Goal: Communication & Community: Ask a question

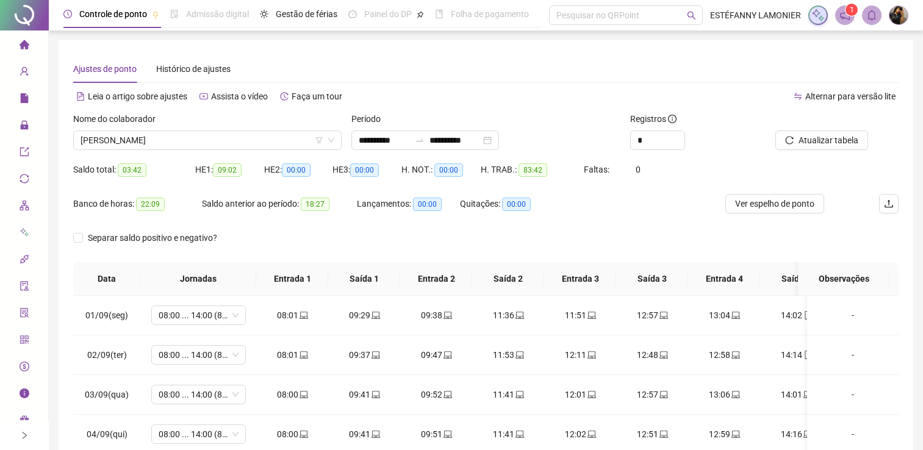
click at [264, 233] on div "Separar saldo positivo e negativo?" at bounding box center [486, 245] width 826 height 34
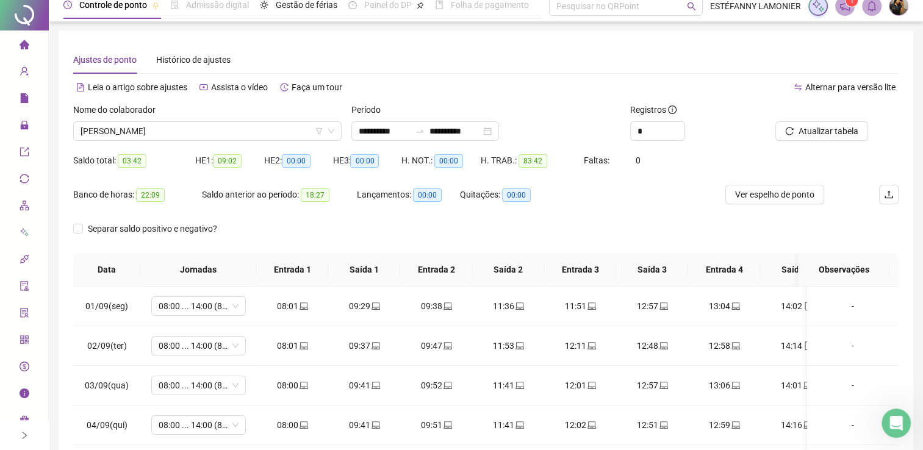
scroll to position [61, 0]
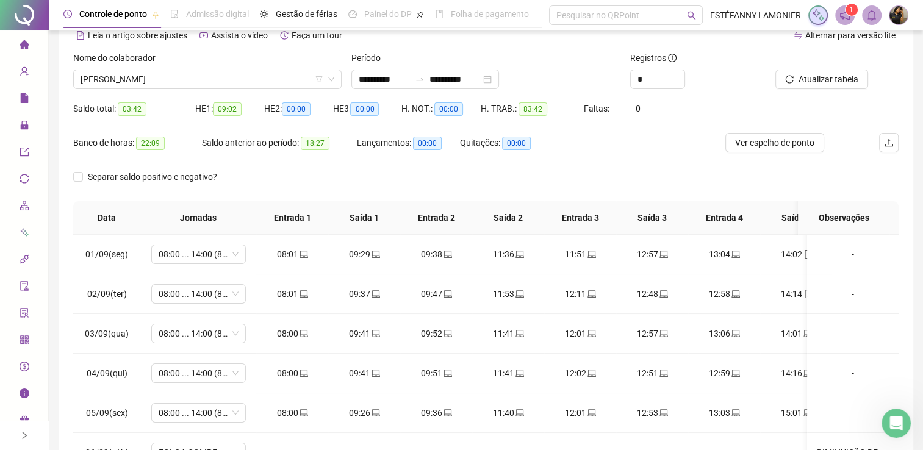
click at [159, 147] on span "22:09" at bounding box center [150, 143] width 29 height 13
drag, startPoint x: 137, startPoint y: 138, endPoint x: 166, endPoint y: 146, distance: 29.9
click at [166, 146] on div "Banco de horas: 22:09" at bounding box center [137, 143] width 129 height 14
drag, startPoint x: 326, startPoint y: 143, endPoint x: 303, endPoint y: 146, distance: 23.4
click at [303, 146] on span "18:27" at bounding box center [315, 143] width 29 height 13
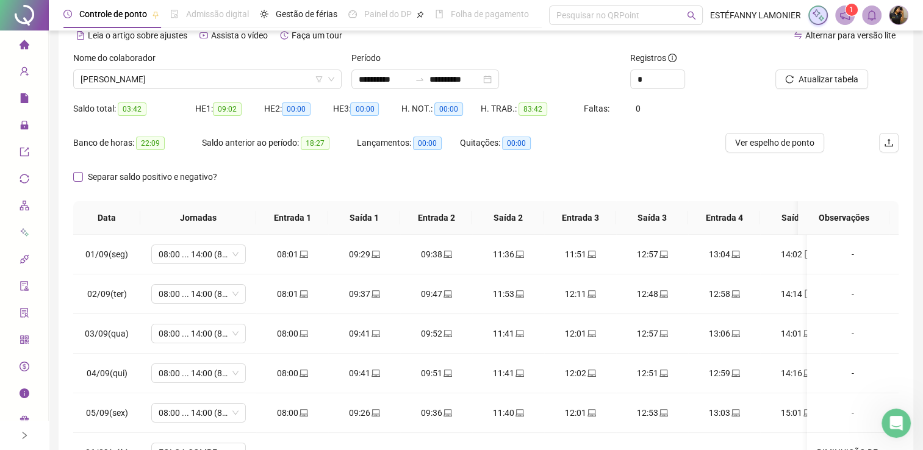
click at [192, 171] on span "Separar saldo positivo e negativo?" at bounding box center [152, 176] width 139 height 13
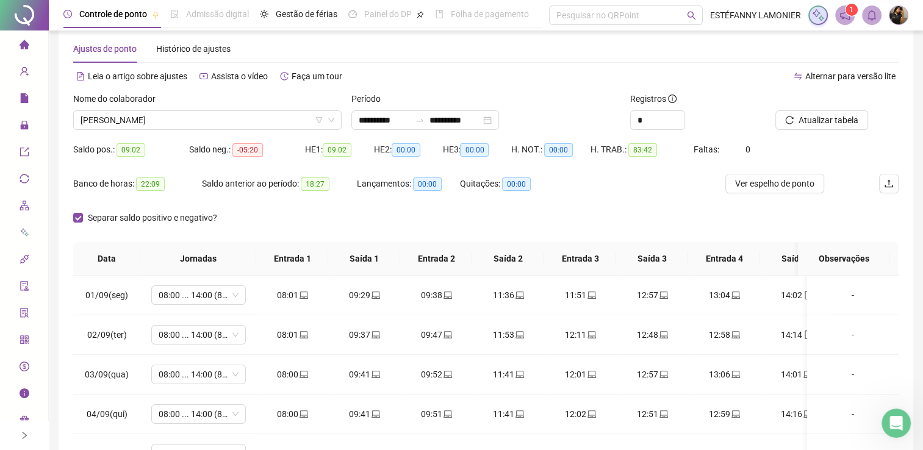
scroll to position [0, 0]
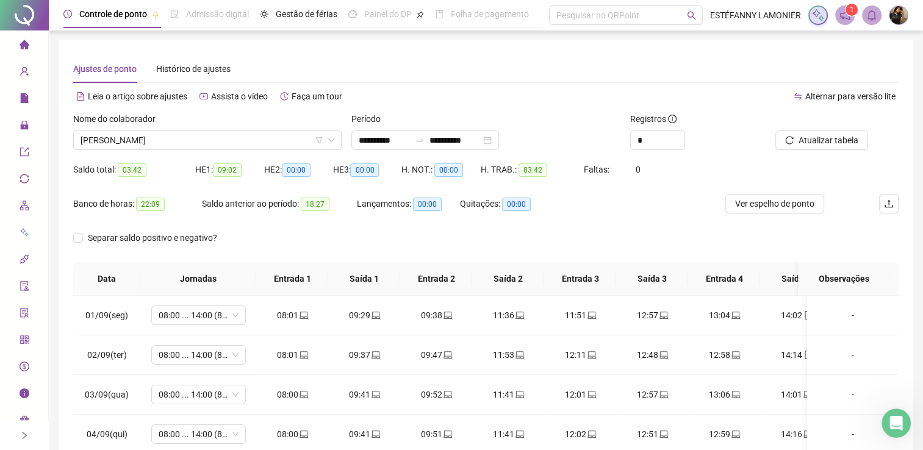
click at [242, 248] on div "Separar saldo positivo e negativo?" at bounding box center [161, 245] width 177 height 34
click at [267, 240] on div "Separar saldo positivo e negativo?" at bounding box center [486, 245] width 826 height 34
click at [262, 240] on div "Separar saldo positivo e negativo?" at bounding box center [486, 245] width 826 height 34
click at [272, 228] on div "Separar saldo positivo e negativo?" at bounding box center [486, 245] width 826 height 34
click at [274, 225] on div "Saldo anterior ao período: 18:27" at bounding box center [279, 211] width 155 height 34
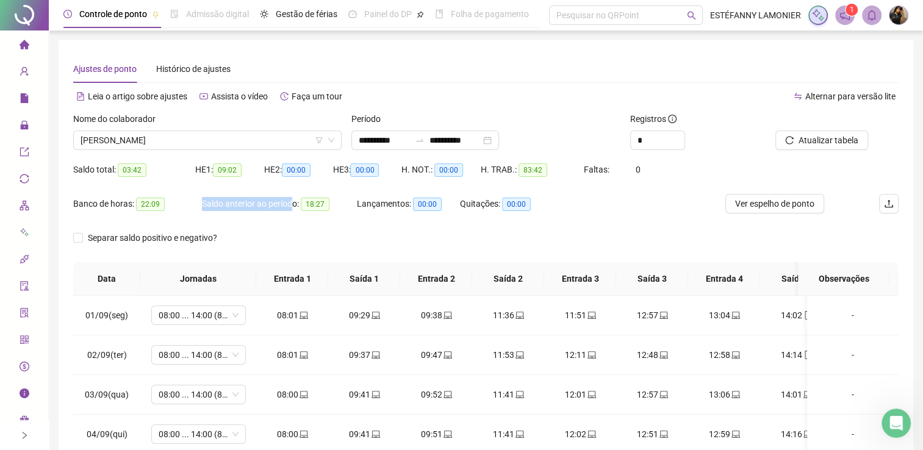
drag, startPoint x: 200, startPoint y: 207, endPoint x: 293, endPoint y: 207, distance: 92.8
click at [293, 207] on div "Banco de horas: 22:09 Saldo anterior ao período: 18:27 Lançamentos: 00:00 Quita…" at bounding box center [382, 211] width 619 height 34
click at [297, 206] on div "Saldo anterior ao período: 18:27" at bounding box center [279, 204] width 155 height 14
click at [314, 225] on div "Saldo anterior ao período: 18:27" at bounding box center [279, 211] width 155 height 34
drag, startPoint x: 409, startPoint y: 205, endPoint x: 344, endPoint y: 204, distance: 64.7
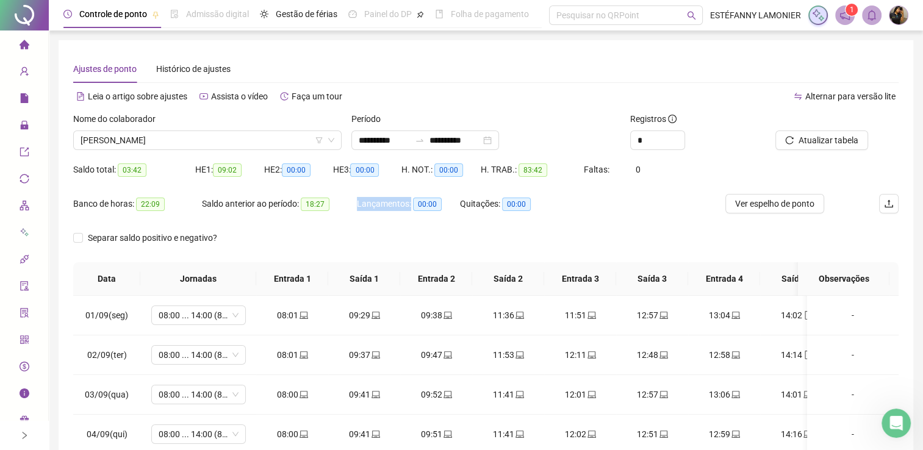
click at [344, 204] on div "Banco de horas: 22:09 Saldo anterior ao período: 18:27 Lançamentos: 00:00 Quita…" at bounding box center [382, 211] width 619 height 34
click at [375, 215] on div "Lançamentos: 00:00" at bounding box center [408, 211] width 103 height 34
click at [383, 209] on div "Lançamentos: 00:00" at bounding box center [408, 204] width 103 height 14
click at [386, 204] on div "Lançamentos: 00:00" at bounding box center [408, 204] width 103 height 14
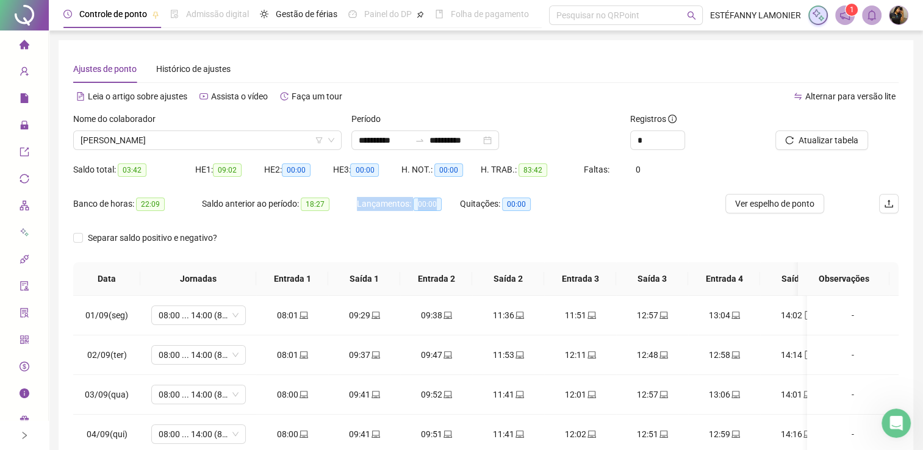
click at [386, 204] on div "Lançamentos: 00:00" at bounding box center [408, 204] width 103 height 14
drag, startPoint x: 386, startPoint y: 204, endPoint x: 383, endPoint y: 218, distance: 14.2
click at [383, 218] on div "Lançamentos: 00:00" at bounding box center [408, 211] width 103 height 34
click at [416, 231] on div "Separar saldo positivo e negativo?" at bounding box center [486, 245] width 826 height 34
drag, startPoint x: 326, startPoint y: 209, endPoint x: 308, endPoint y: 209, distance: 18.3
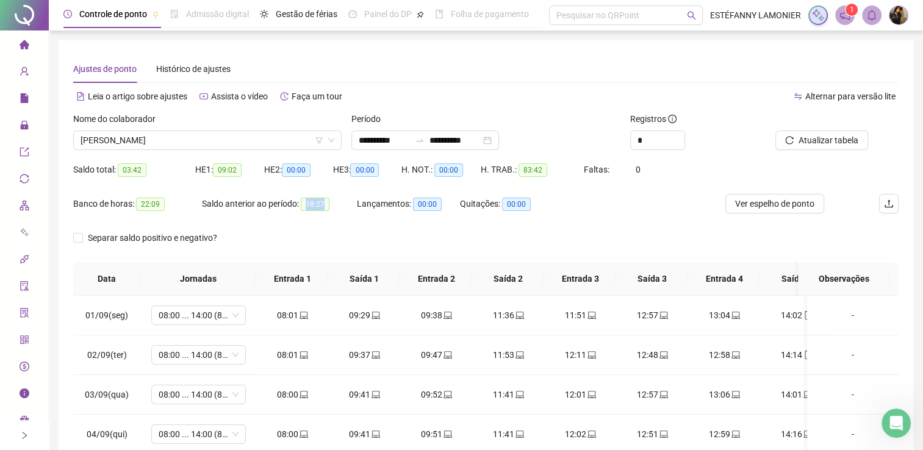
click at [308, 209] on span "18:27" at bounding box center [315, 204] width 29 height 13
drag, startPoint x: 308, startPoint y: 209, endPoint x: 375, endPoint y: 243, distance: 75.3
click at [375, 243] on div "Separar saldo positivo e negativo?" at bounding box center [486, 245] width 826 height 34
click at [420, 235] on div "Separar saldo positivo e negativo?" at bounding box center [486, 245] width 826 height 34
drag, startPoint x: 433, startPoint y: 207, endPoint x: 397, endPoint y: 209, distance: 36.7
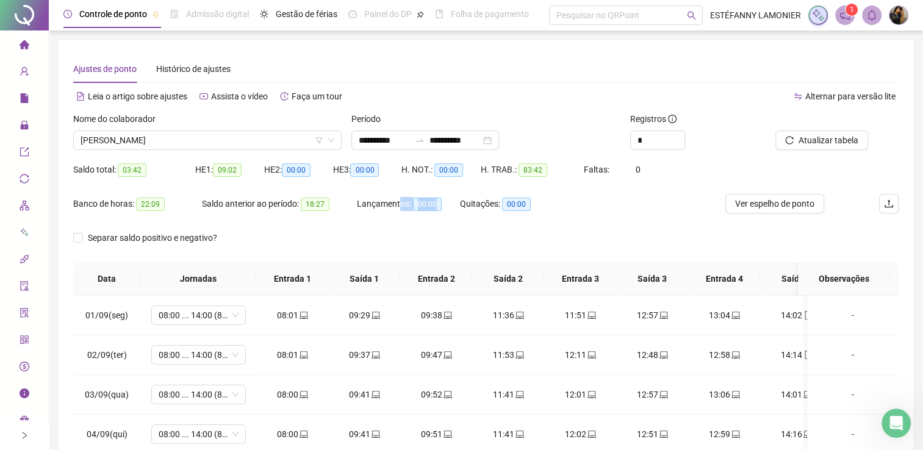
click at [397, 209] on div "Lançamentos: 00:00" at bounding box center [408, 204] width 103 height 14
drag, startPoint x: 397, startPoint y: 209, endPoint x: 397, endPoint y: 222, distance: 13.4
click at [397, 222] on div "Lançamentos: 00:00" at bounding box center [408, 211] width 103 height 34
click at [395, 211] on div "Lançamentos: 00:00" at bounding box center [408, 204] width 103 height 20
drag, startPoint x: 421, startPoint y: 205, endPoint x: 430, endPoint y: 205, distance: 9.2
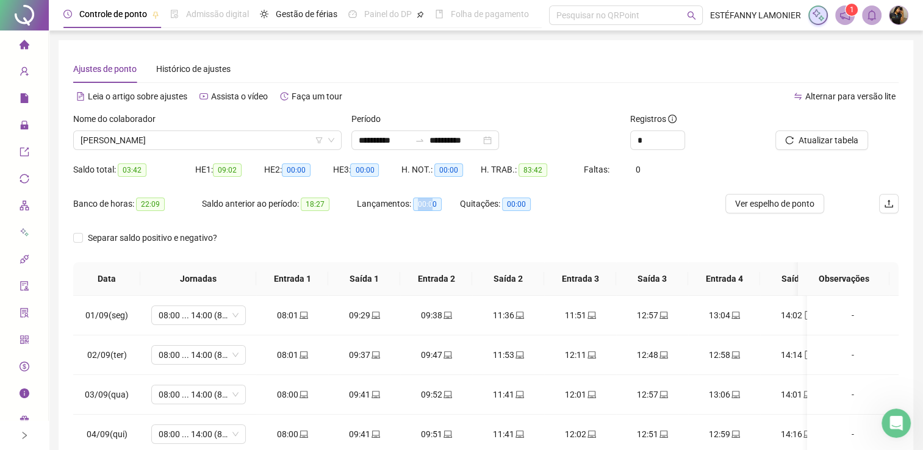
click at [430, 205] on span "00:00" at bounding box center [427, 204] width 29 height 13
drag, startPoint x: 430, startPoint y: 205, endPoint x: 444, endPoint y: 229, distance: 27.9
click at [442, 229] on div "Separar saldo positivo e negativo?" at bounding box center [486, 245] width 826 height 34
drag, startPoint x: 242, startPoint y: 170, endPoint x: 208, endPoint y: 173, distance: 34.3
click at [208, 173] on div "HE 1: 09:02" at bounding box center [229, 170] width 69 height 14
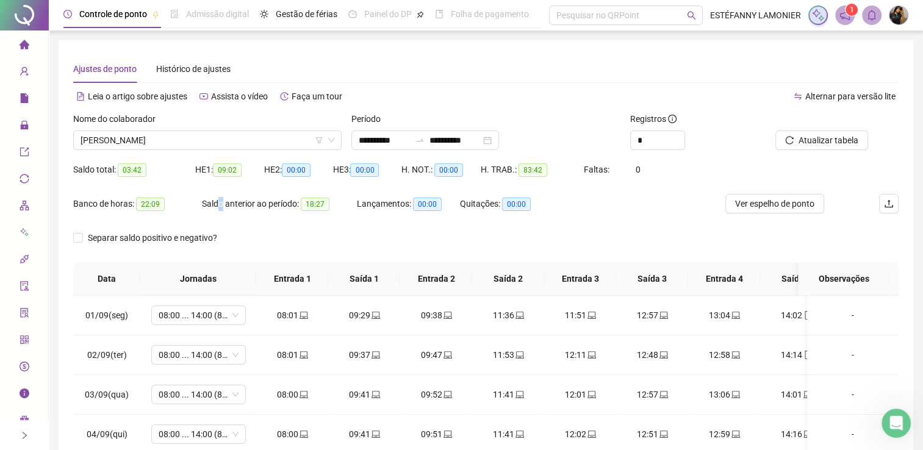
drag, startPoint x: 208, startPoint y: 173, endPoint x: 222, endPoint y: 196, distance: 26.3
click at [222, 196] on div "Saldo anterior ao período: 18:27" at bounding box center [279, 204] width 155 height 20
drag, startPoint x: 222, startPoint y: 196, endPoint x: 195, endPoint y: 172, distance: 35.4
click at [195, 172] on div "HE 1: 09:02" at bounding box center [229, 170] width 69 height 14
drag, startPoint x: 195, startPoint y: 172, endPoint x: 392, endPoint y: 235, distance: 206.9
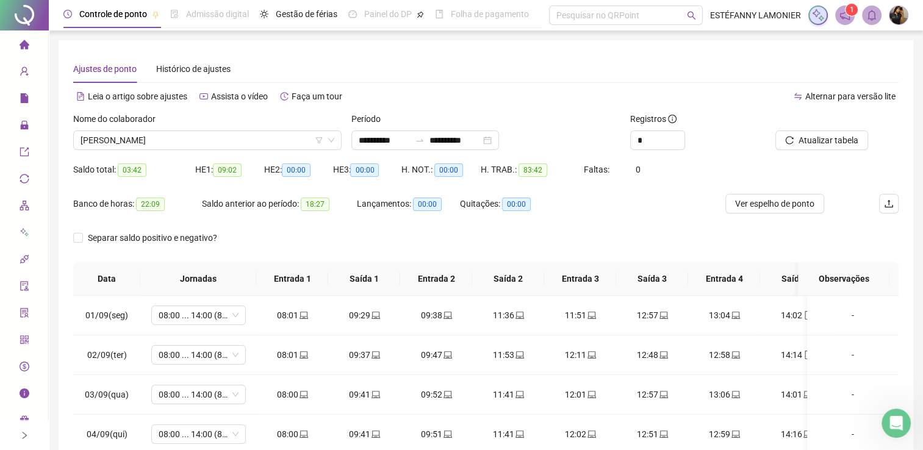
click at [392, 235] on div "Separar saldo positivo e negativo?" at bounding box center [486, 245] width 826 height 34
drag, startPoint x: 414, startPoint y: 203, endPoint x: 441, endPoint y: 204, distance: 27.5
click at [441, 204] on div "Lançamentos: 00:00" at bounding box center [408, 204] width 103 height 14
drag, startPoint x: 441, startPoint y: 204, endPoint x: 477, endPoint y: 230, distance: 43.7
click at [470, 229] on div "Separar saldo positivo e negativo?" at bounding box center [486, 245] width 826 height 34
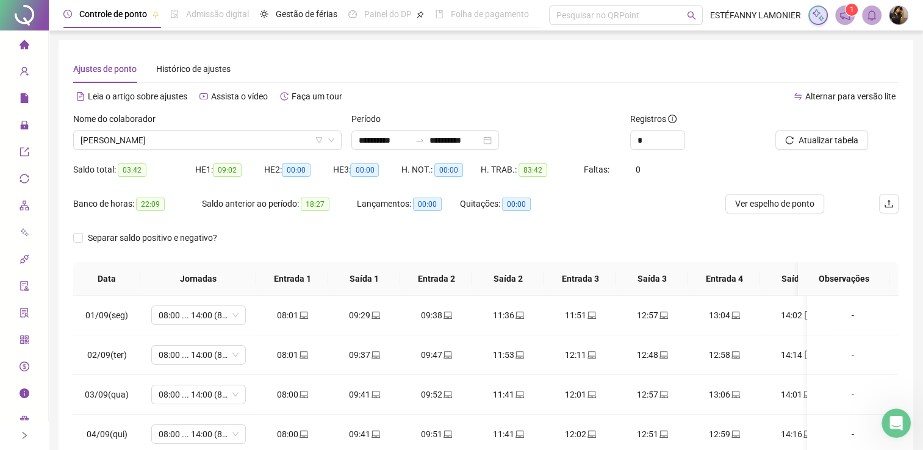
scroll to position [220, 0]
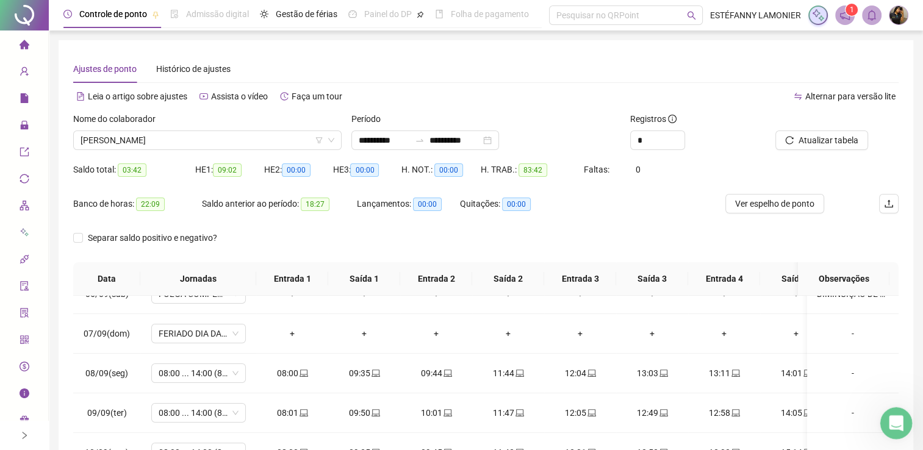
click at [895, 428] on icon "Abertura do Messenger da Intercom" at bounding box center [895, 422] width 20 height 20
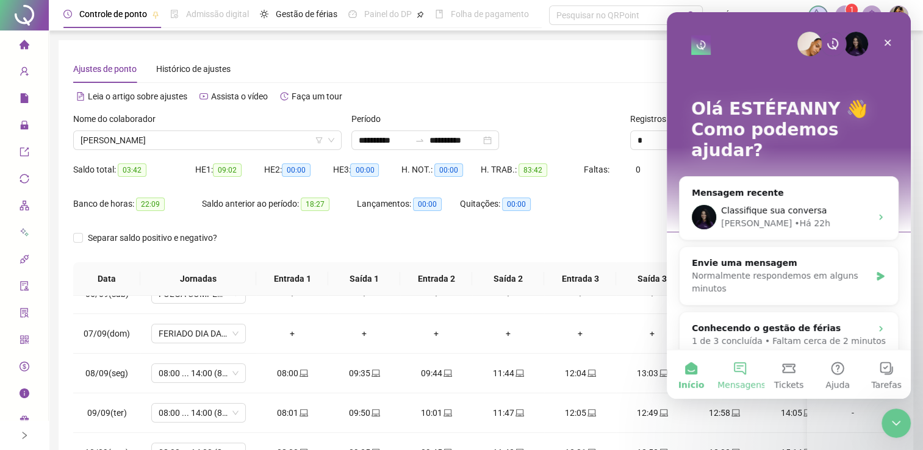
click at [738, 373] on button "Mensagens" at bounding box center [740, 374] width 49 height 49
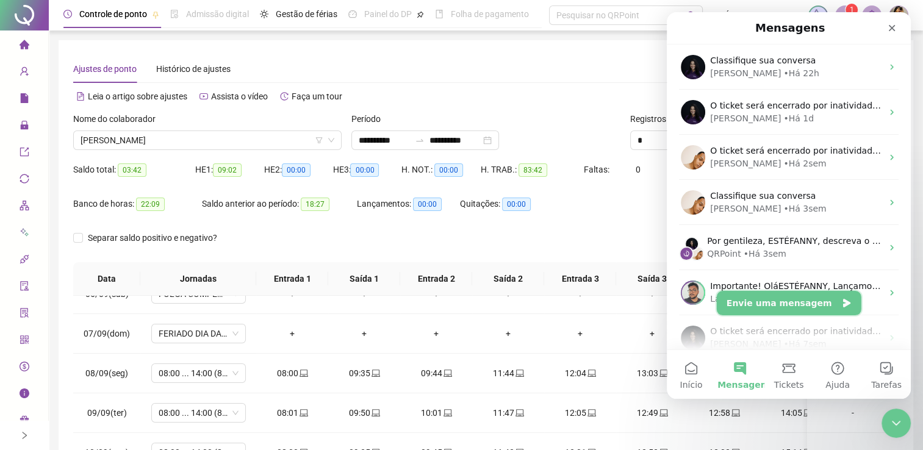
click at [776, 308] on button "Envie uma mensagem" at bounding box center [789, 303] width 145 height 24
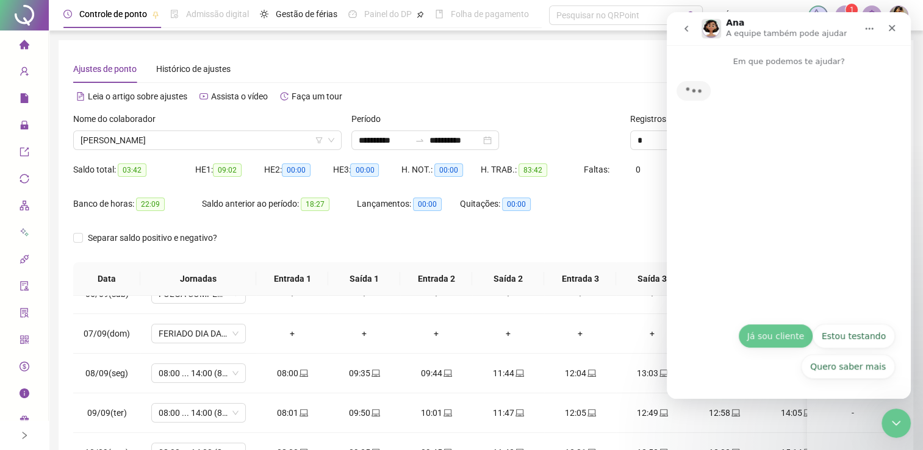
click at [788, 339] on button "Já sou cliente" at bounding box center [775, 336] width 75 height 24
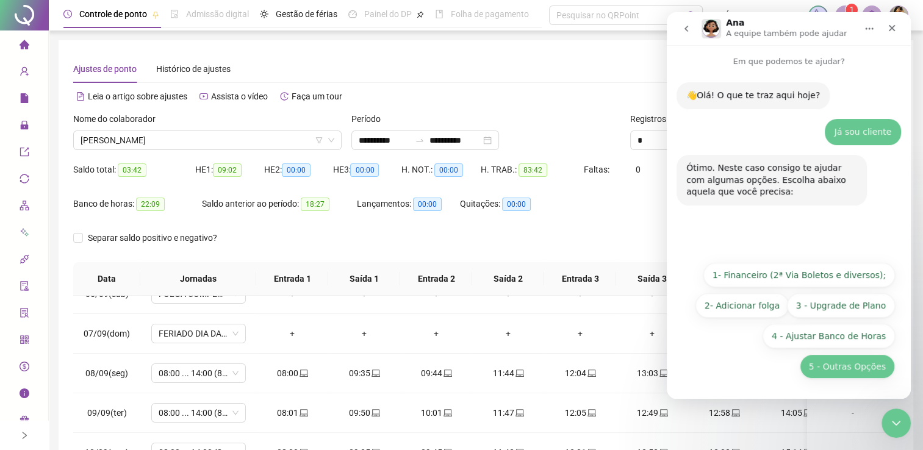
click at [846, 372] on button "5 - Outras Opções" at bounding box center [847, 367] width 95 height 24
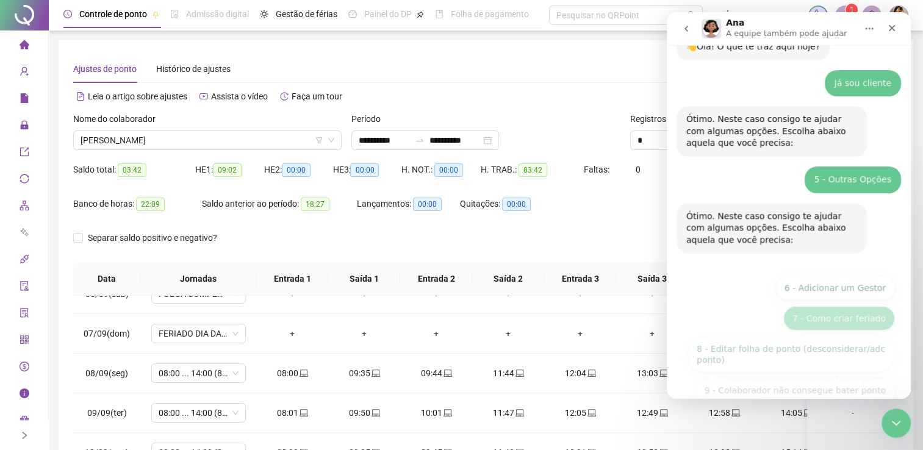
scroll to position [133, 0]
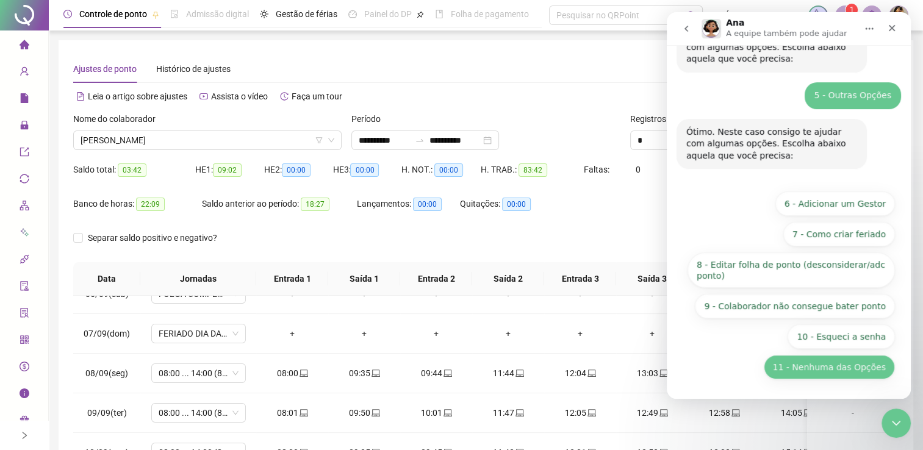
click at [804, 371] on button "11 - Nenhuma das Opções" at bounding box center [829, 367] width 131 height 24
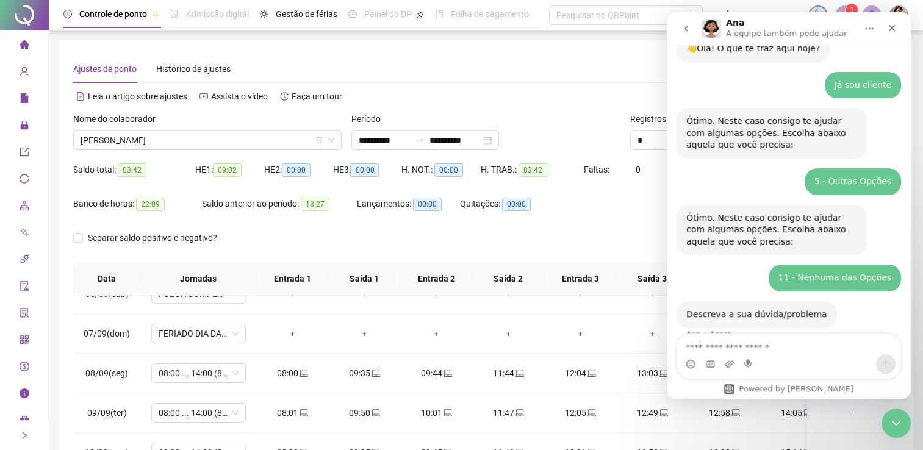
scroll to position [66, 0]
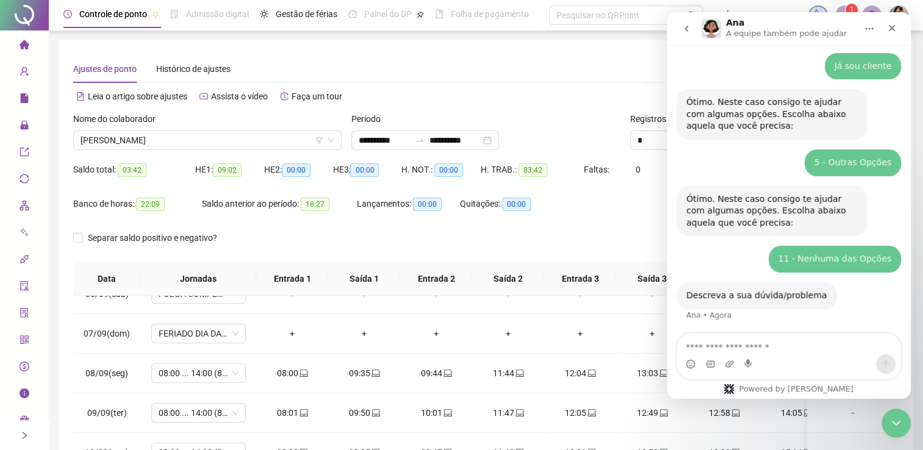
click at [712, 345] on textarea "Envie uma mensagem..." at bounding box center [788, 344] width 223 height 21
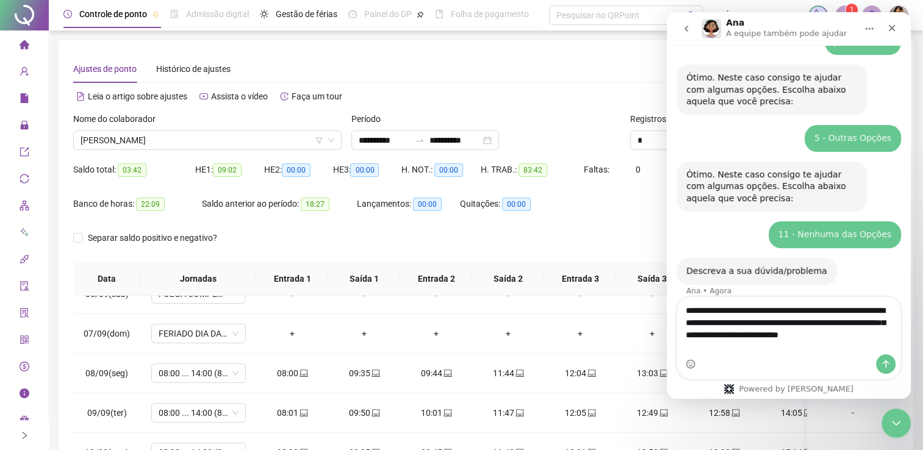
scroll to position [103, 0]
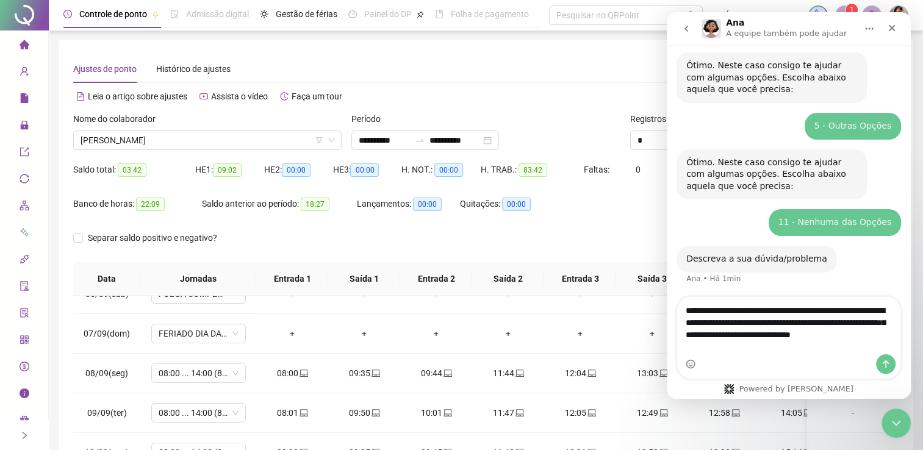
click at [859, 336] on textarea "**********" at bounding box center [788, 325] width 223 height 57
type textarea "**********"
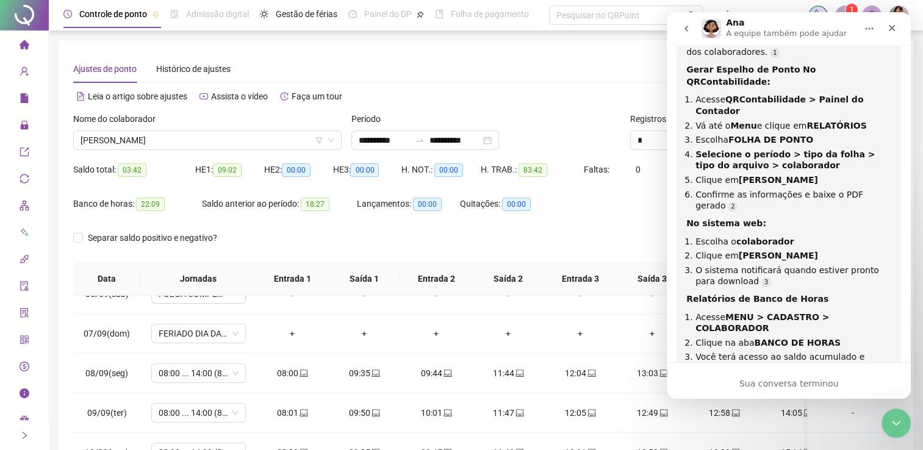
scroll to position [498, 0]
